Goal: Task Accomplishment & Management: Manage account settings

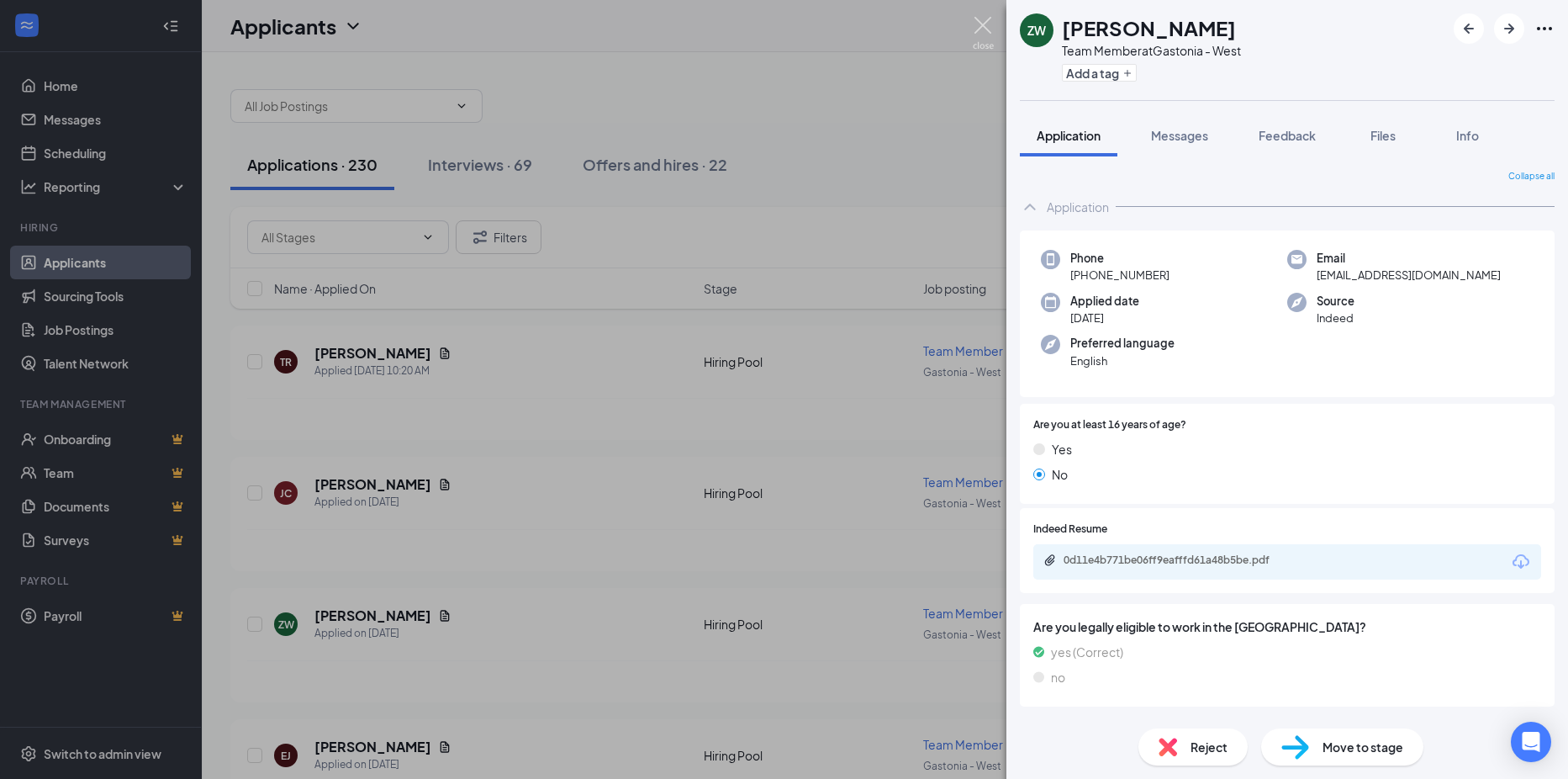
click at [982, 36] on img at bounding box center [984, 33] width 21 height 33
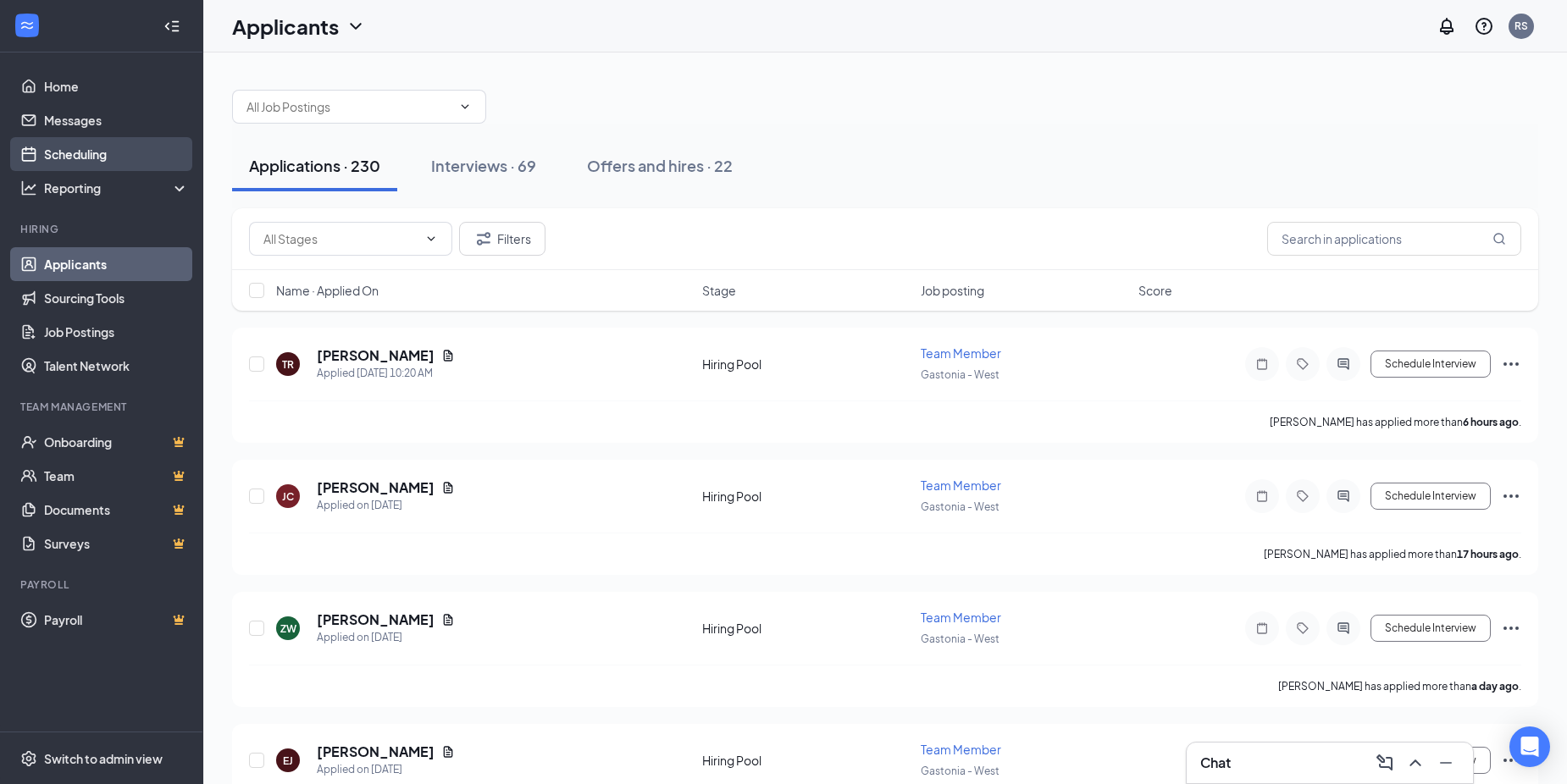
click at [80, 153] on link "Scheduling" at bounding box center [115, 154] width 144 height 34
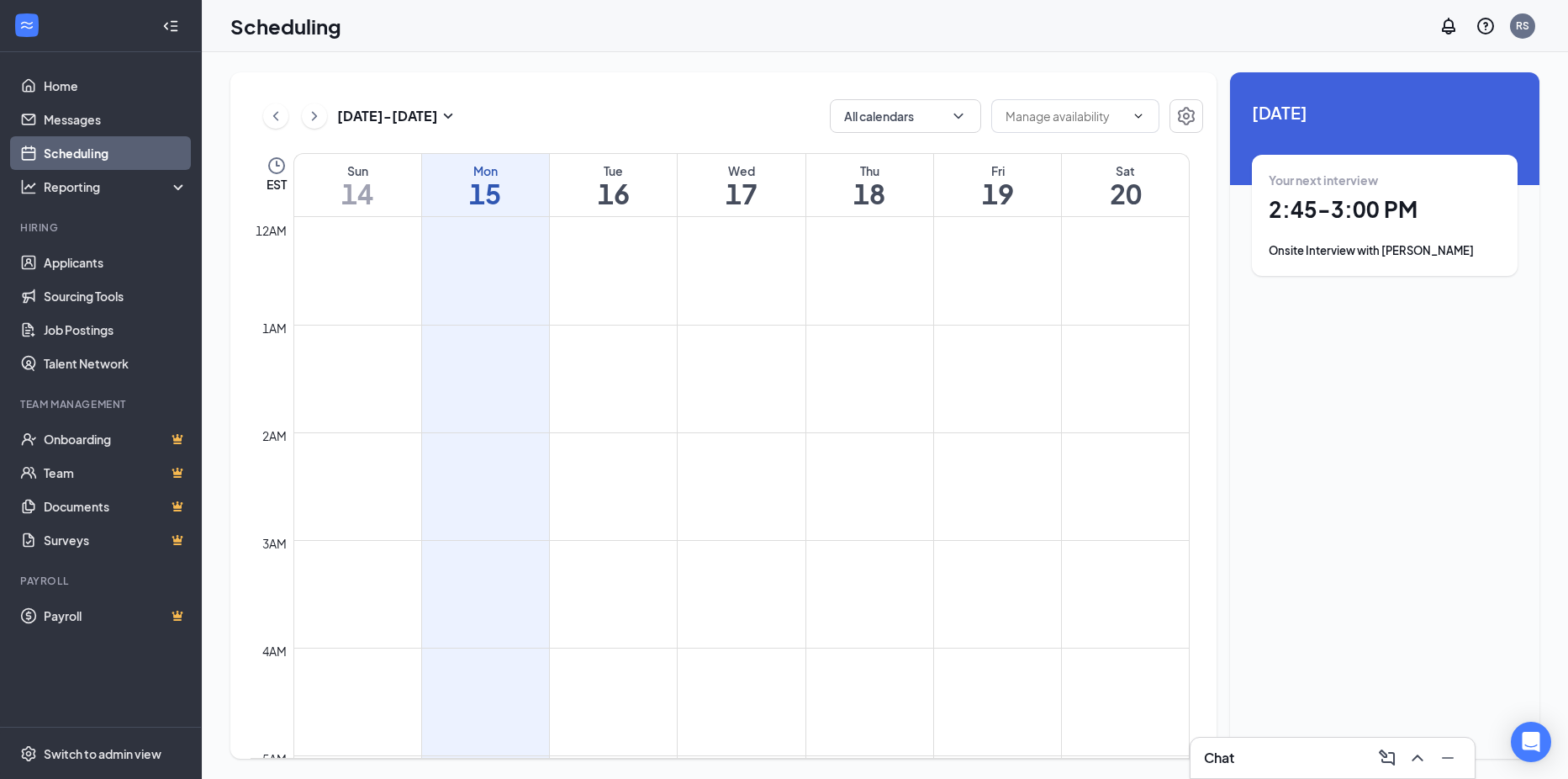
scroll to position [827, 0]
click at [1358, 208] on h1 "2:45 - 3:00 PM" at bounding box center [1384, 210] width 232 height 29
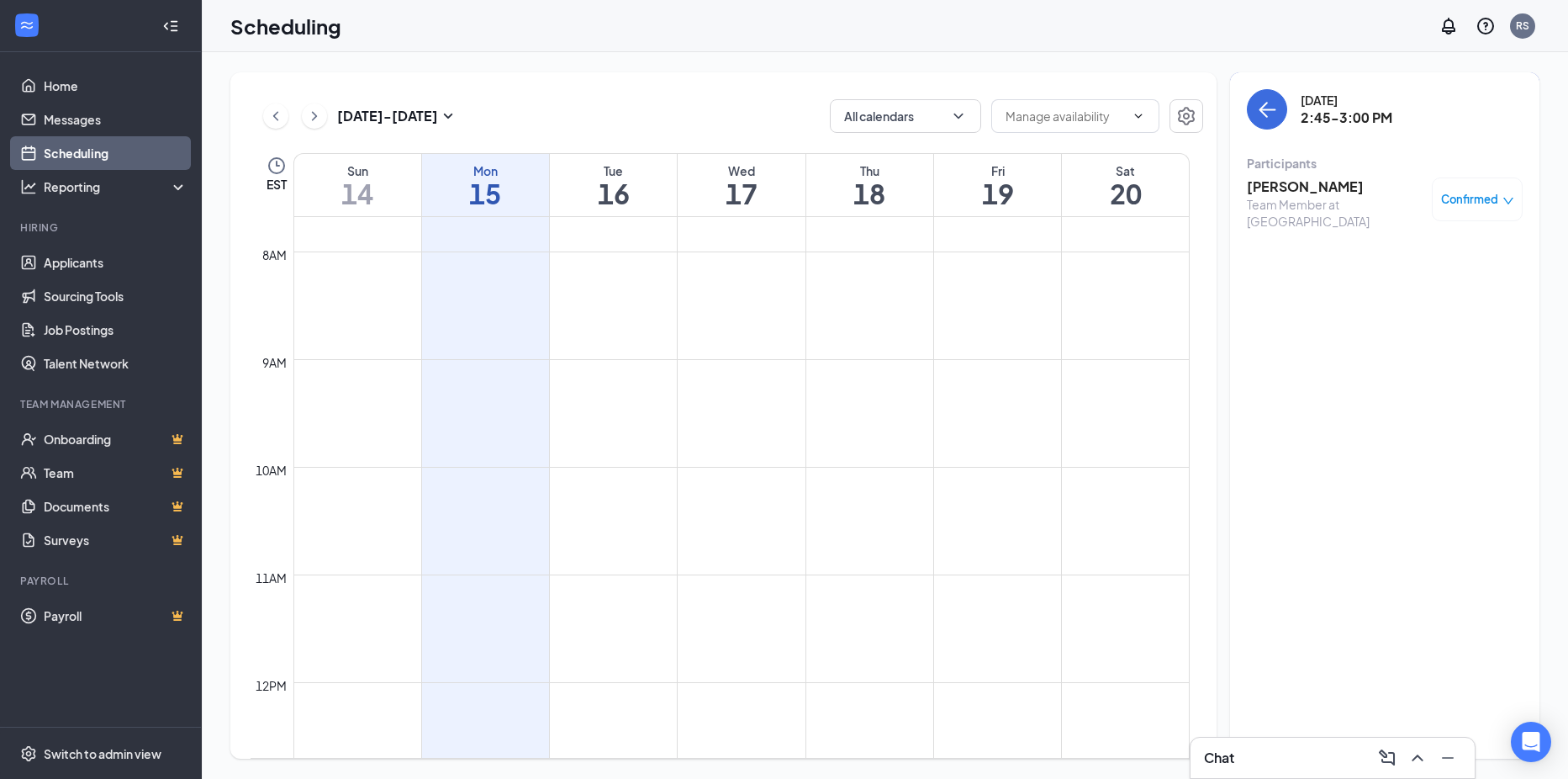
click at [1277, 183] on h3 "[PERSON_NAME]" at bounding box center [1335, 186] width 176 height 18
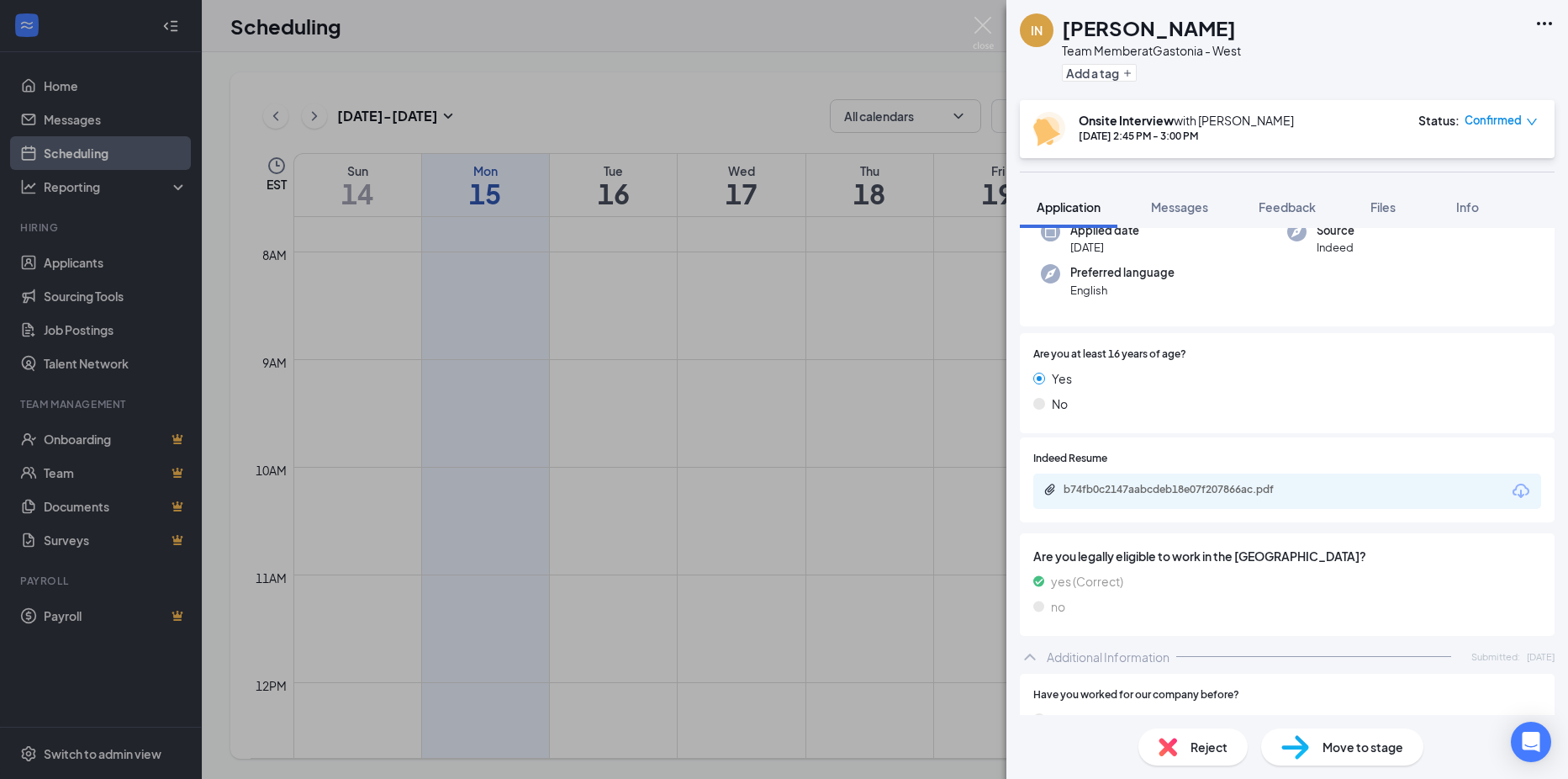
scroll to position [175, 0]
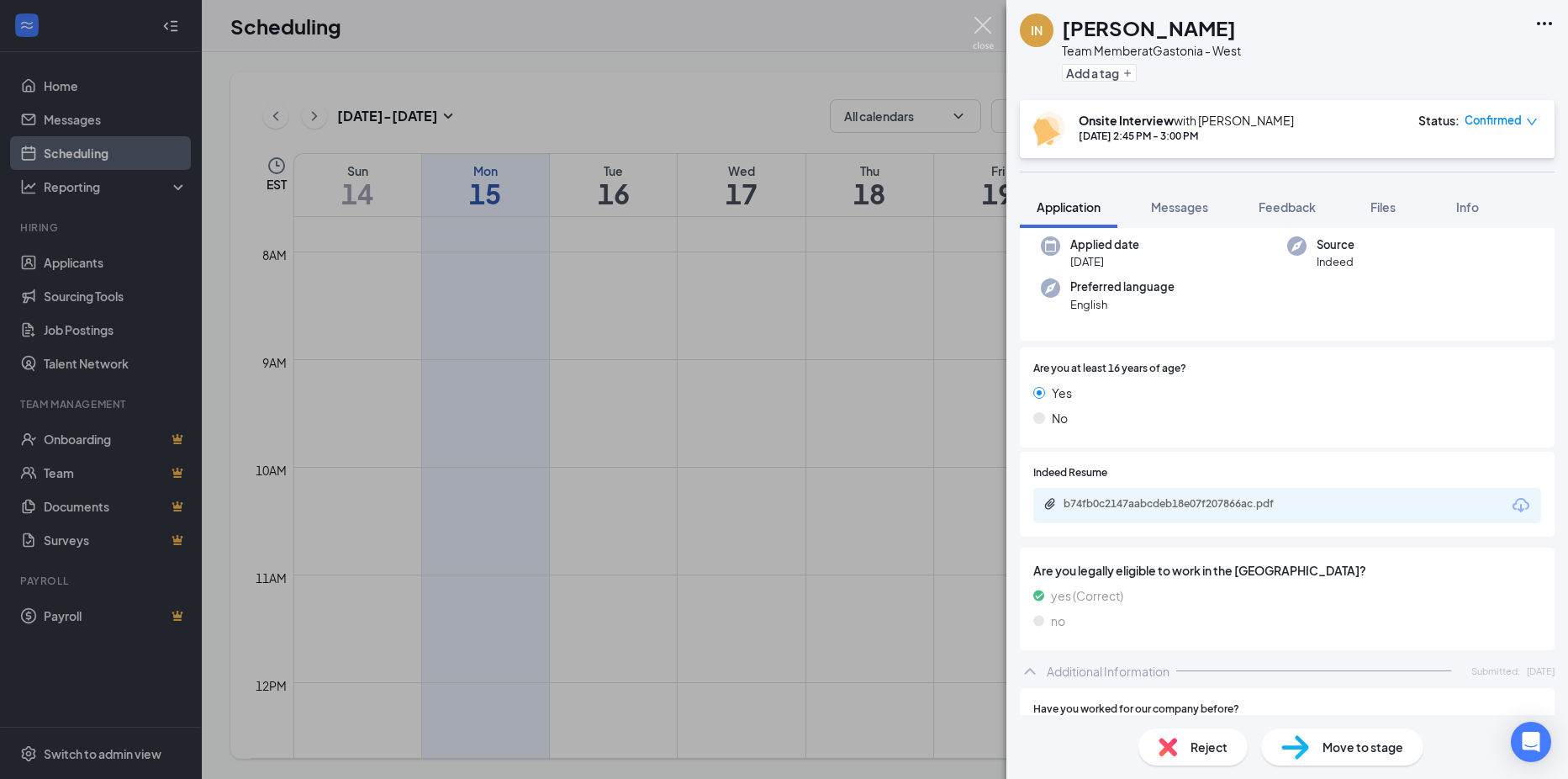
click at [981, 18] on img at bounding box center [984, 33] width 21 height 33
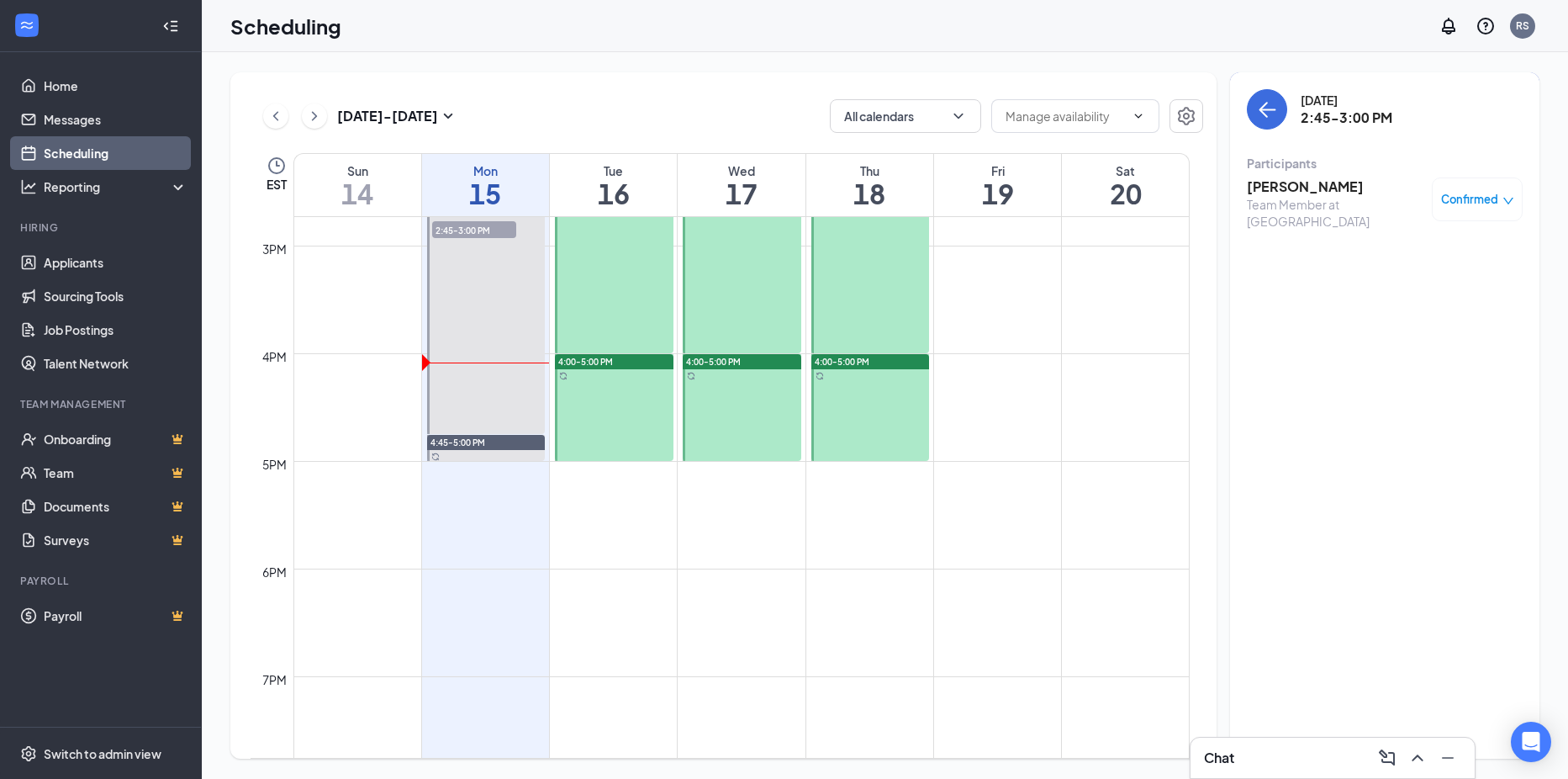
scroll to position [1332, 0]
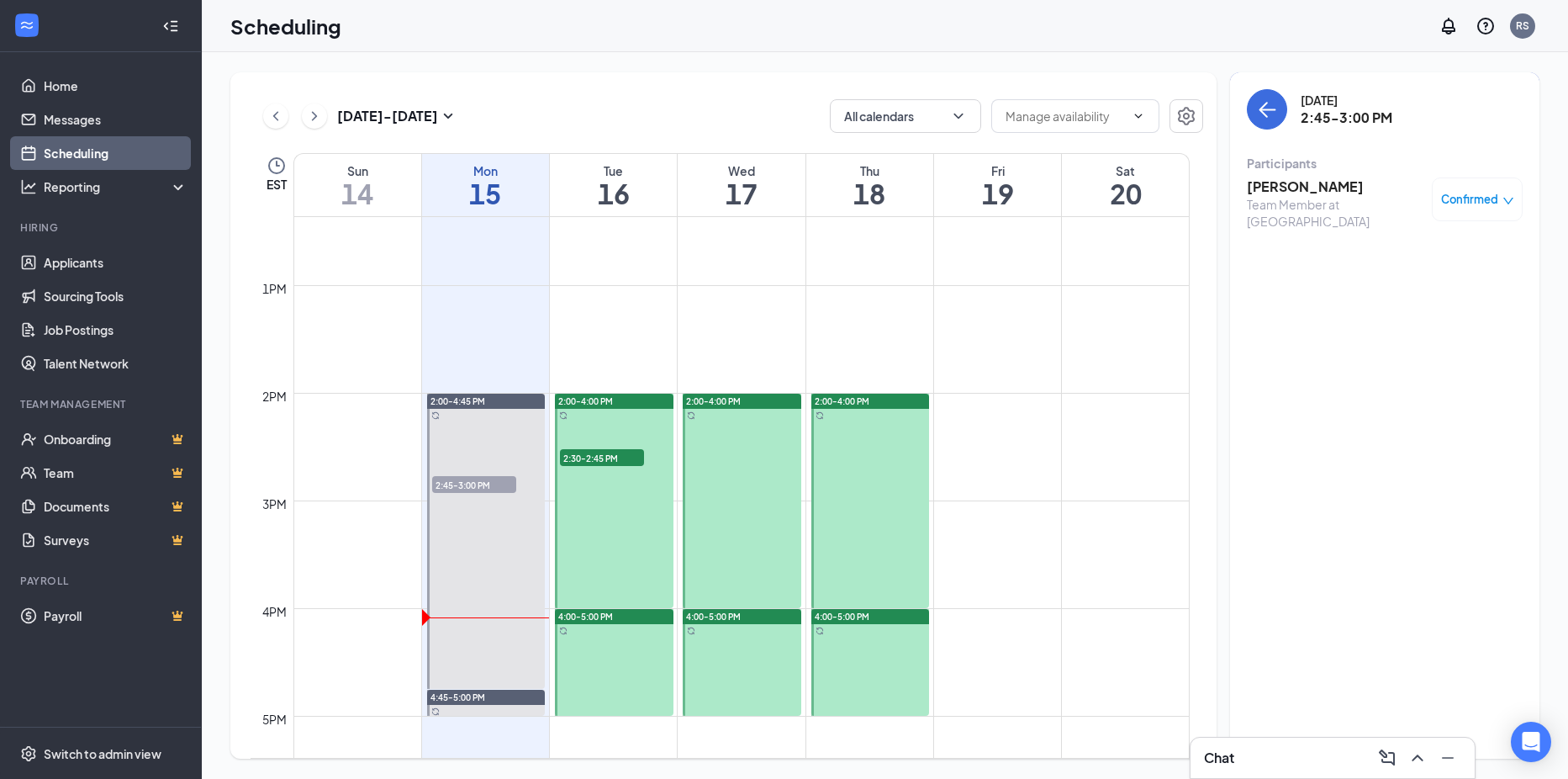
click at [621, 427] on div at bounding box center [614, 501] width 118 height 215
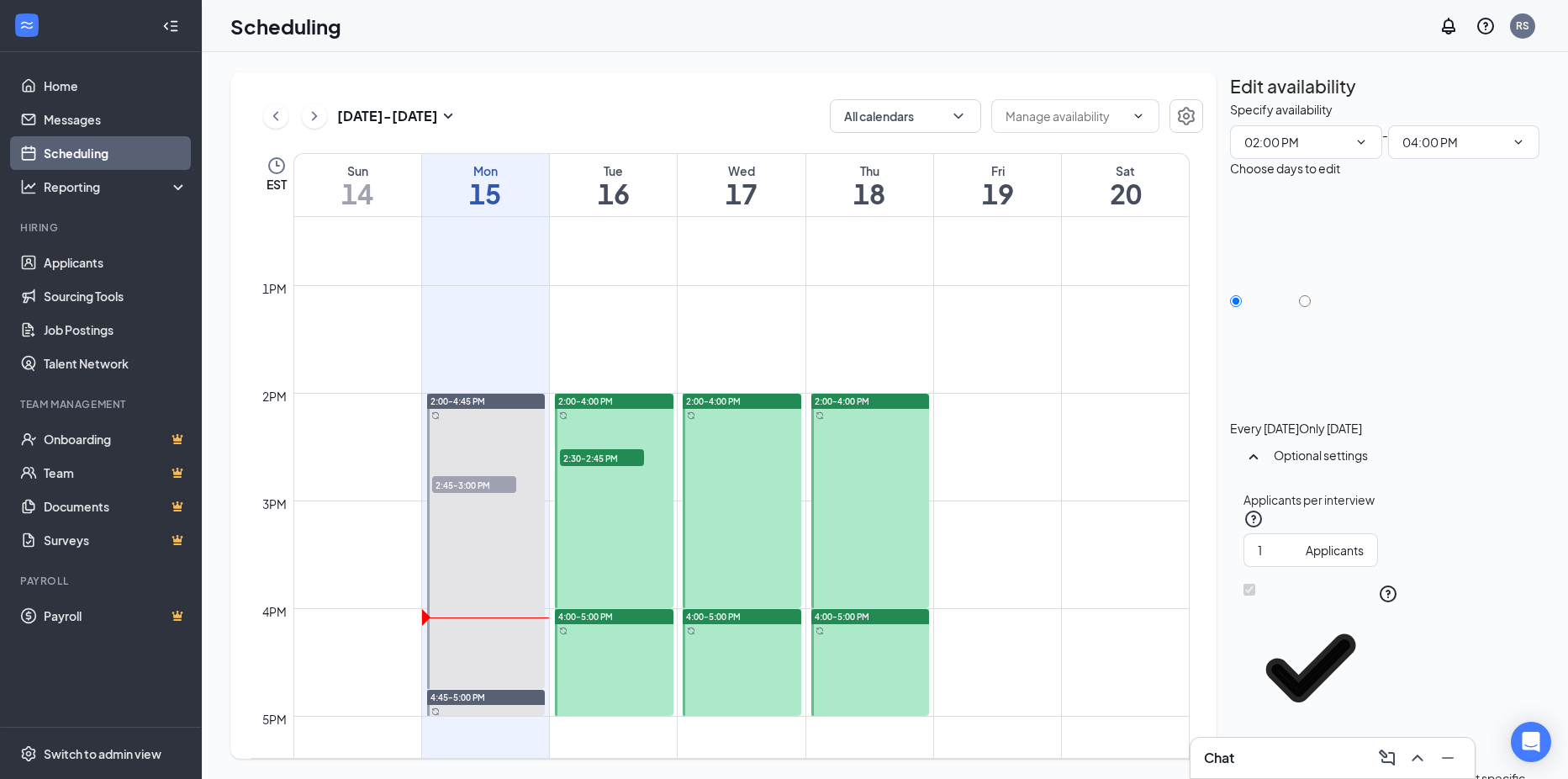
click at [606, 458] on span "2:30-2:45 PM" at bounding box center [602, 456] width 84 height 16
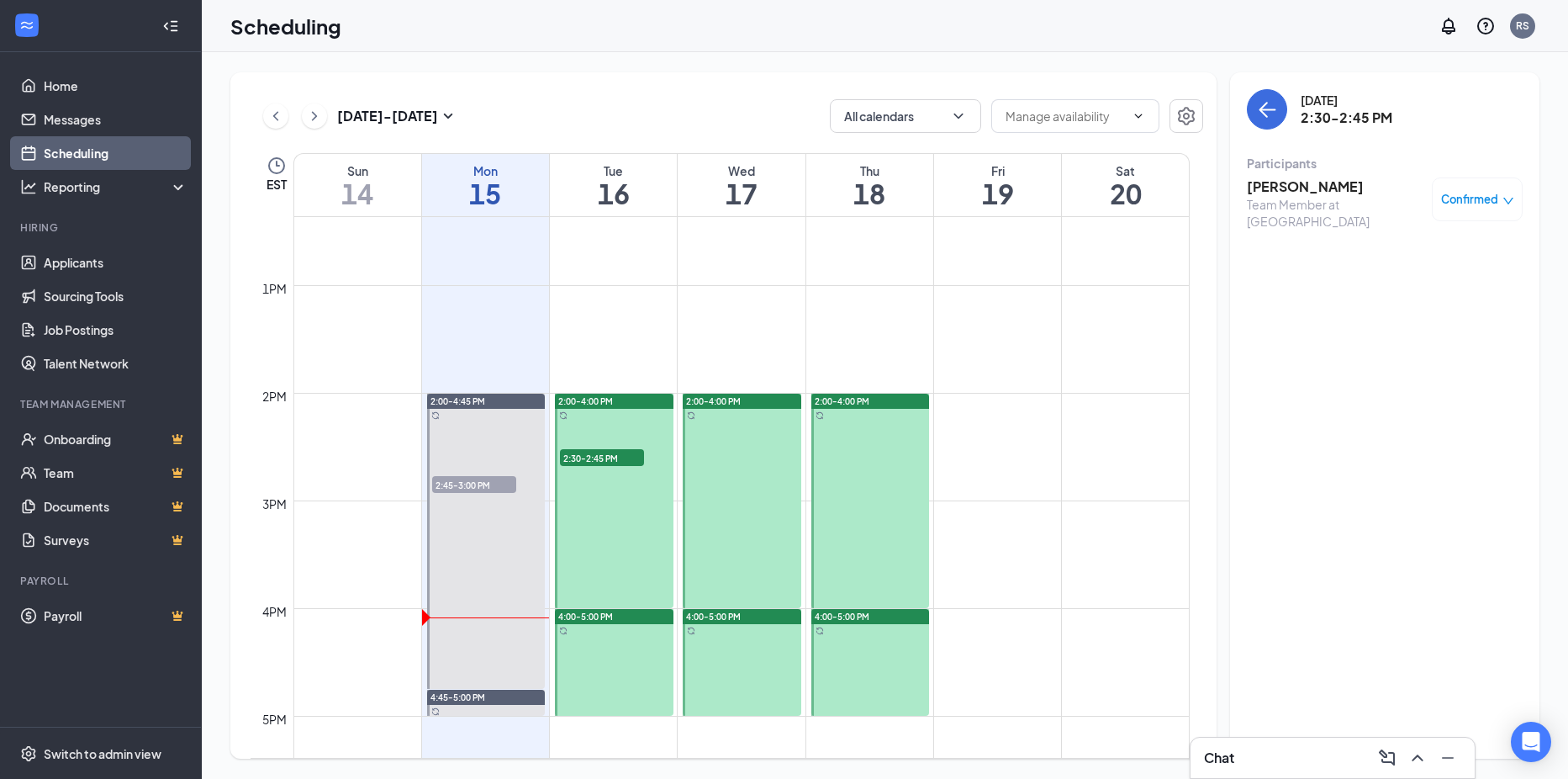
click at [1336, 195] on h3 "[PERSON_NAME]" at bounding box center [1335, 186] width 176 height 18
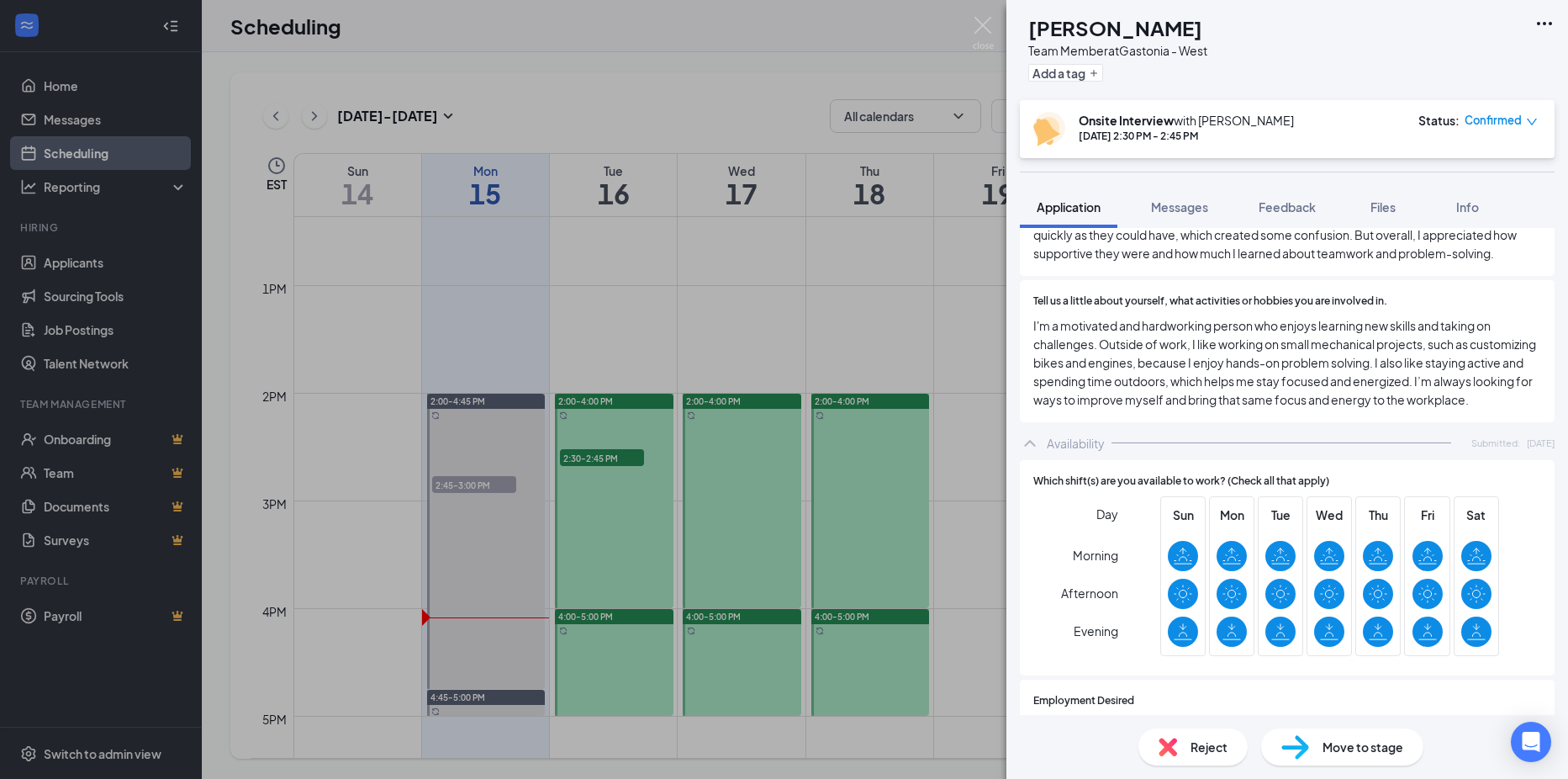
scroll to position [1094, 0]
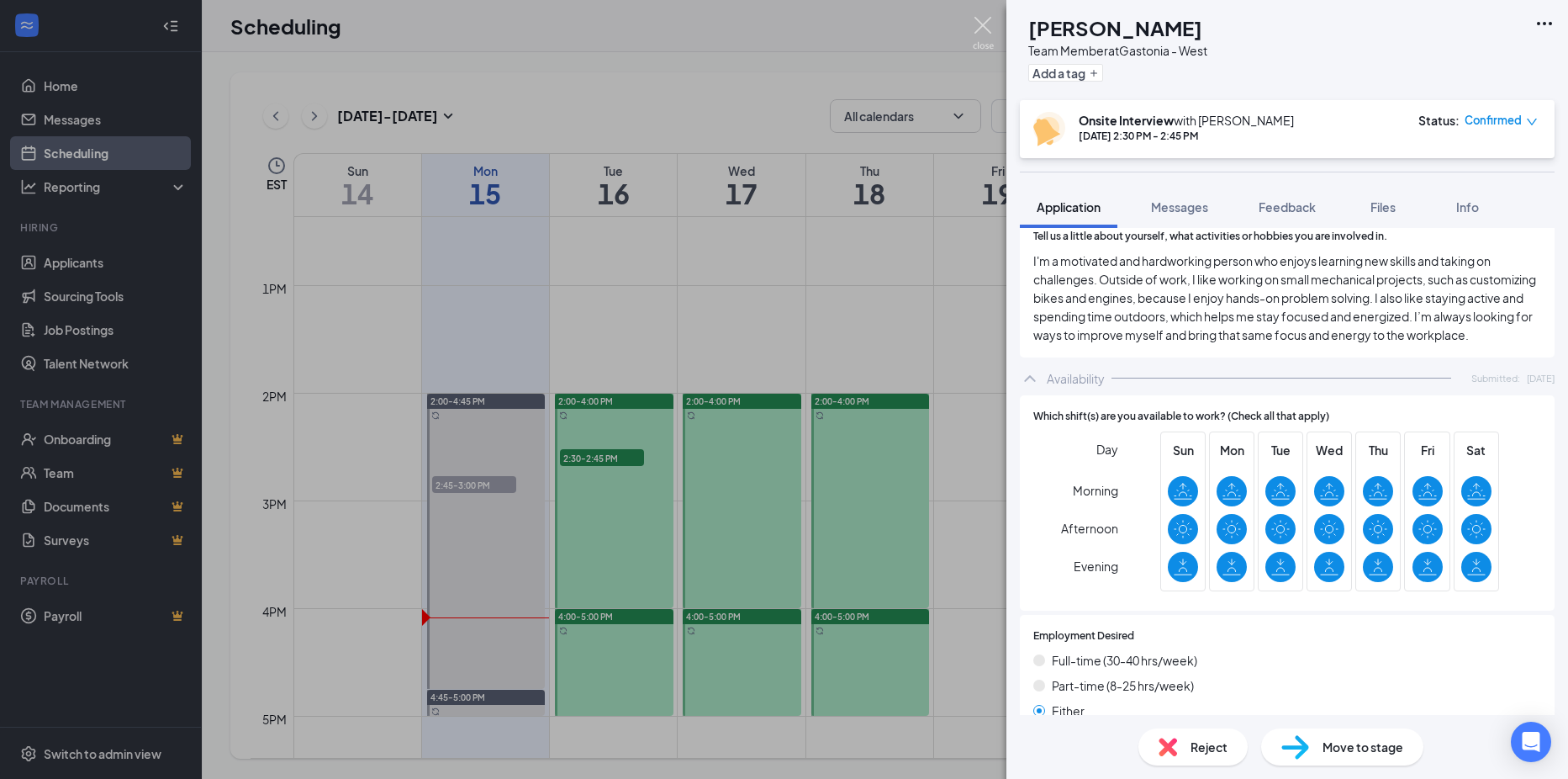
click at [975, 24] on img at bounding box center [984, 33] width 21 height 33
